Goal: Information Seeking & Learning: Learn about a topic

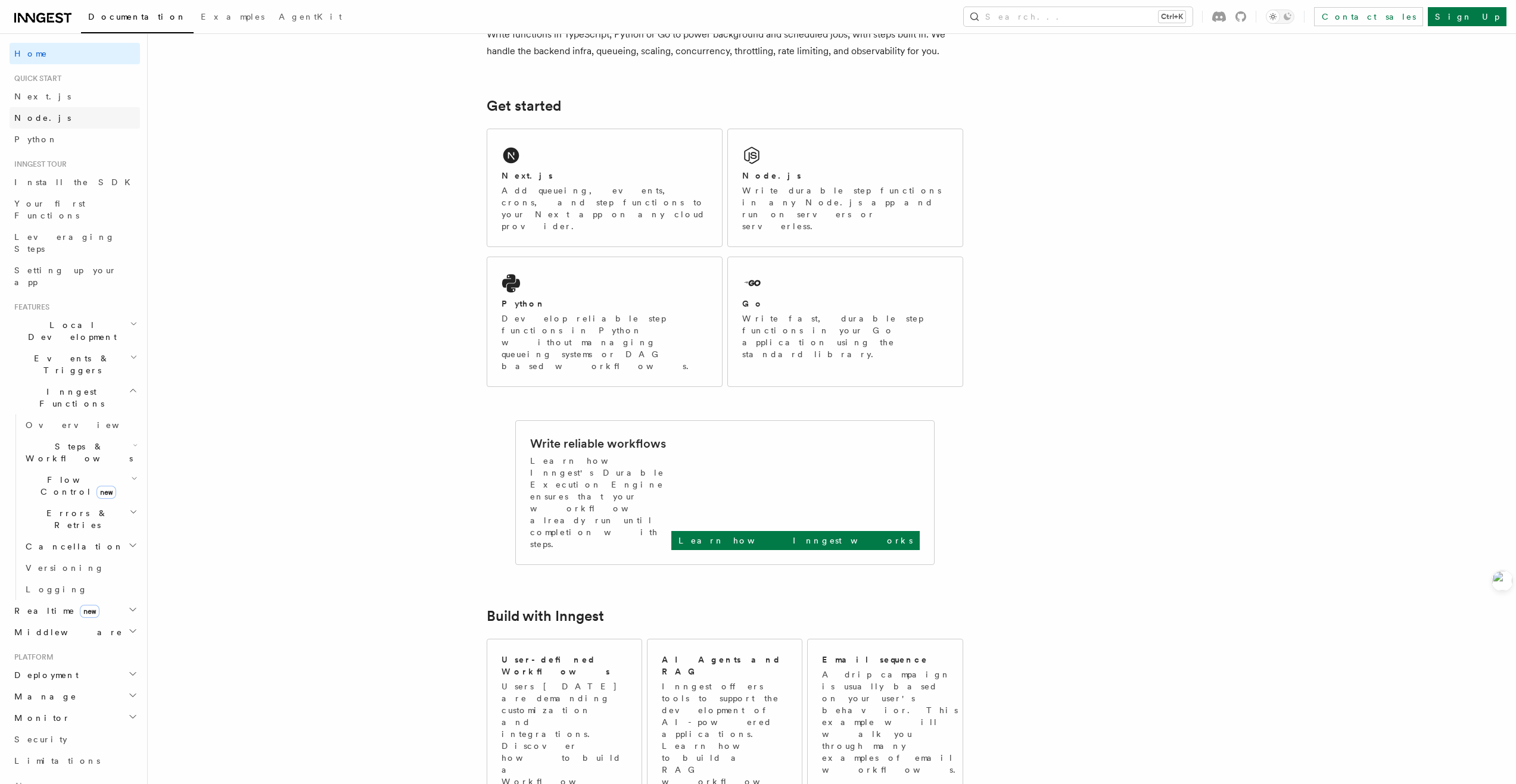
click at [67, 114] on link "Node.js" at bounding box center [74, 117] width 130 height 21
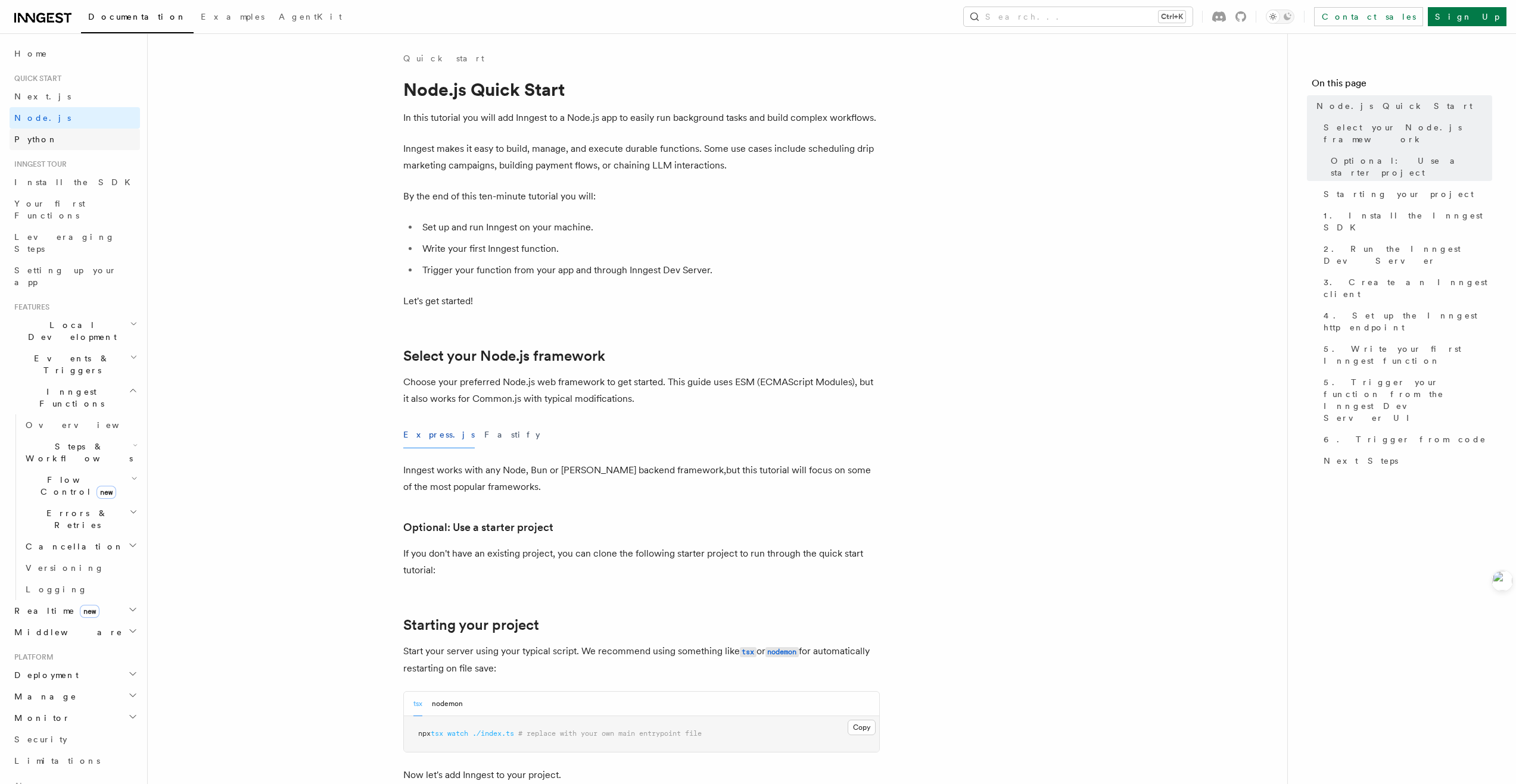
click at [43, 143] on link "Python" at bounding box center [74, 139] width 130 height 21
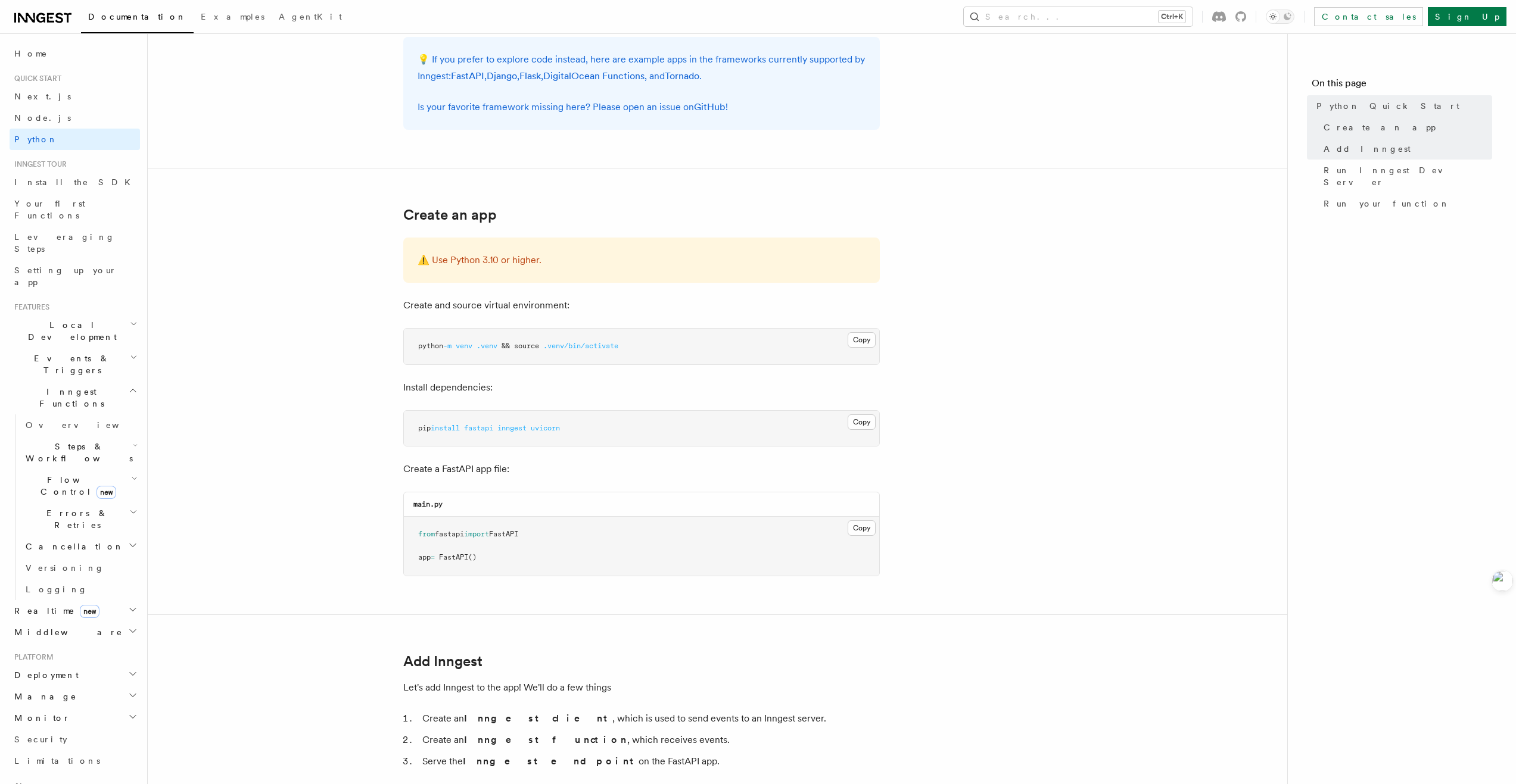
scroll to position [119, 0]
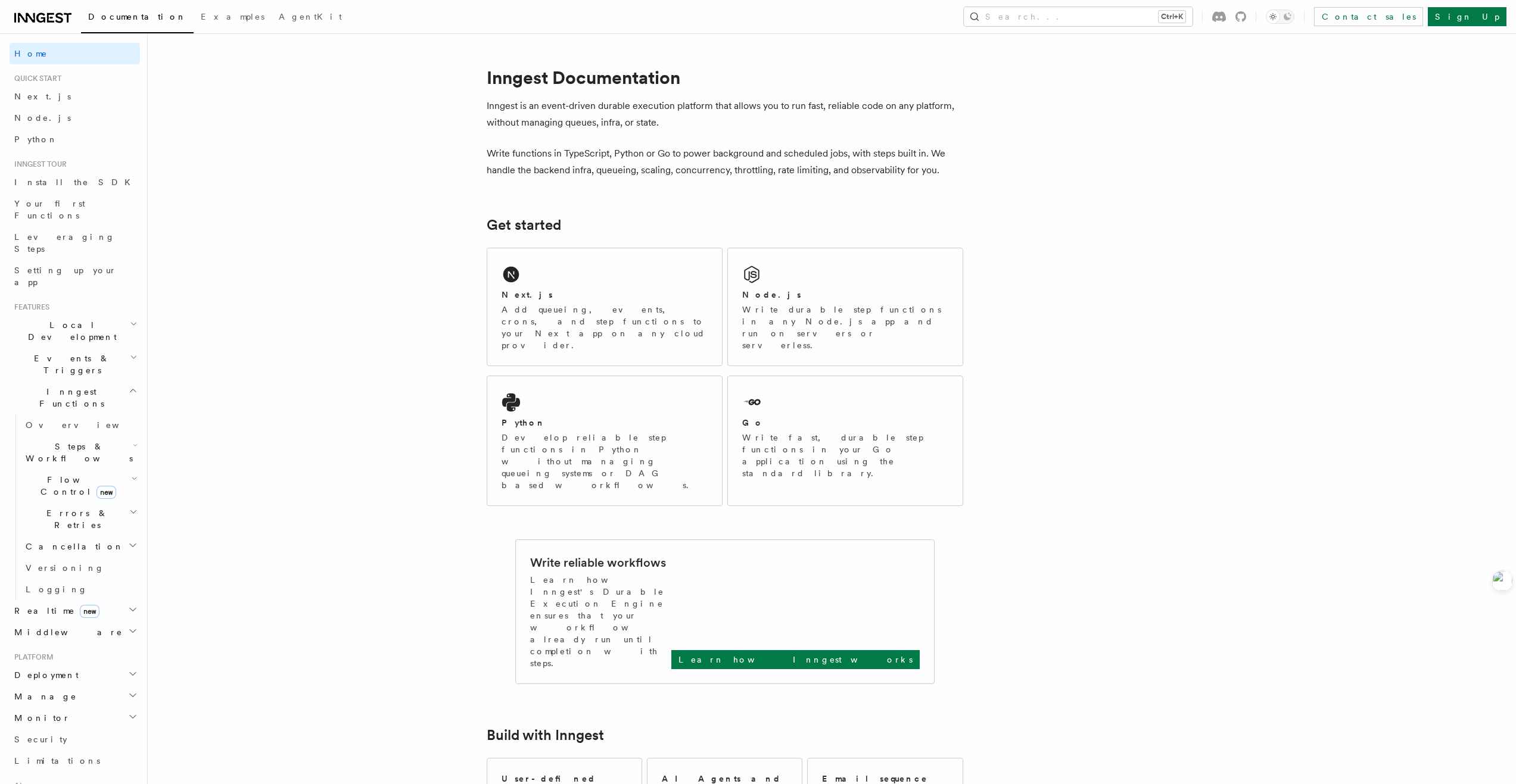
scroll to position [119, 0]
